Goal: Task Accomplishment & Management: Complete application form

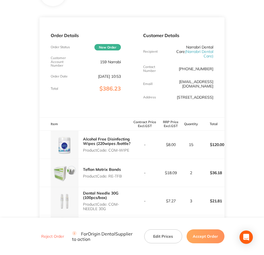
scroll to position [70, 0]
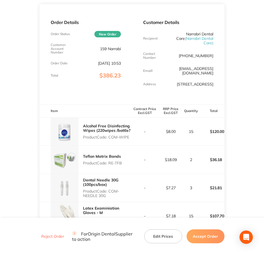
drag, startPoint x: 109, startPoint y: 132, endPoint x: 131, endPoint y: 132, distance: 22.3
click at [131, 135] on p "Product Code: COM-WIPE" at bounding box center [107, 137] width 49 height 4
copy p "COM-WIPE"
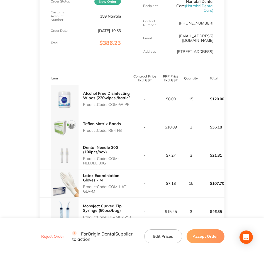
scroll to position [104, 0]
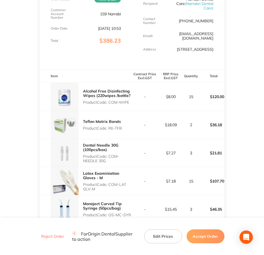
drag, startPoint x: 109, startPoint y: 124, endPoint x: 124, endPoint y: 123, distance: 15.1
click at [124, 123] on div "Teflon Matrix Bands Product Code: RE-TFB" at bounding box center [86, 125] width 92 height 28
copy p "RE-TFB"
drag, startPoint x: 110, startPoint y: 151, endPoint x: 122, endPoint y: 156, distance: 12.6
click at [122, 156] on p "Product Code: COM-NEEDLE 30G" at bounding box center [107, 158] width 49 height 9
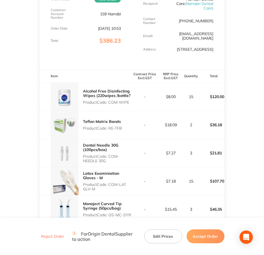
copy p "COM-NEEDLE 30G"
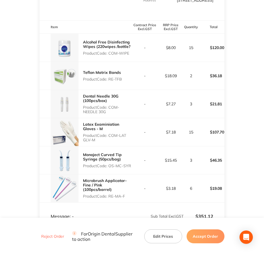
scroll to position [174, 0]
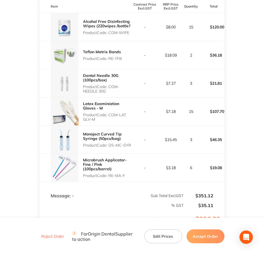
drag, startPoint x: 109, startPoint y: 111, endPoint x: 118, endPoint y: 116, distance: 10.5
click at [118, 116] on p "Product Code: COM-LAT GLV-M" at bounding box center [107, 116] width 49 height 9
copy p "COM-LAT GLV-M"
drag, startPoint x: 110, startPoint y: 140, endPoint x: 134, endPoint y: 140, distance: 24.5
click at [134, 140] on tr "Monoject Curved Tip Syringe (50pcs/bag) Product Code: OS-MC-SYR - $15.45 3 $46.…" at bounding box center [132, 139] width 185 height 28
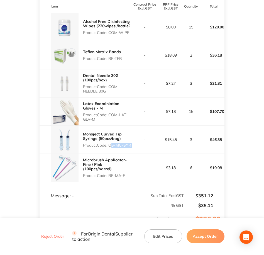
copy p "OS-MC-SYR"
drag, startPoint x: 110, startPoint y: 168, endPoint x: 127, endPoint y: 171, distance: 17.9
click at [127, 171] on div "Microbrush Applicator- Fine / Pink (100pcs/barrel) Product Code: RE-MA-F" at bounding box center [107, 167] width 49 height 24
copy p "RE-MA-F"
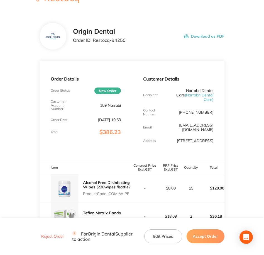
scroll to position [0, 0]
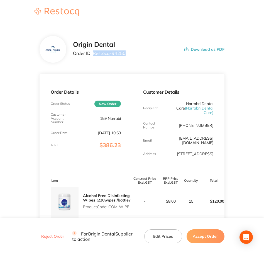
drag, startPoint x: 126, startPoint y: 53, endPoint x: 93, endPoint y: 55, distance: 33.5
click at [93, 55] on div "Origin Dental Order ID: Restocq- 94250 Download as PDF" at bounding box center [148, 49] width 151 height 17
copy p "Restocq- 94250"
click at [205, 203] on button "Accept Order" at bounding box center [205, 236] width 38 height 14
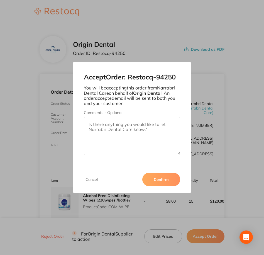
click at [144, 139] on textarea "Comments - Optional" at bounding box center [132, 136] width 97 height 38
paste textarea "SO-00001055"
type textarea "SO-00001055"
click at [163, 185] on button "Confirm" at bounding box center [161, 179] width 38 height 13
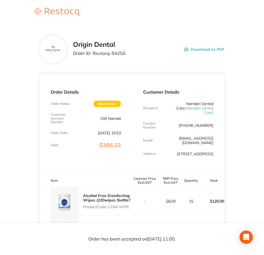
click at [164, 180] on div "Origin Dental Order ID: Restocq- 94250 Download as PDF Order Details Order Stat…" at bounding box center [132, 127] width 264 height 255
